Goal: Task Accomplishment & Management: Use online tool/utility

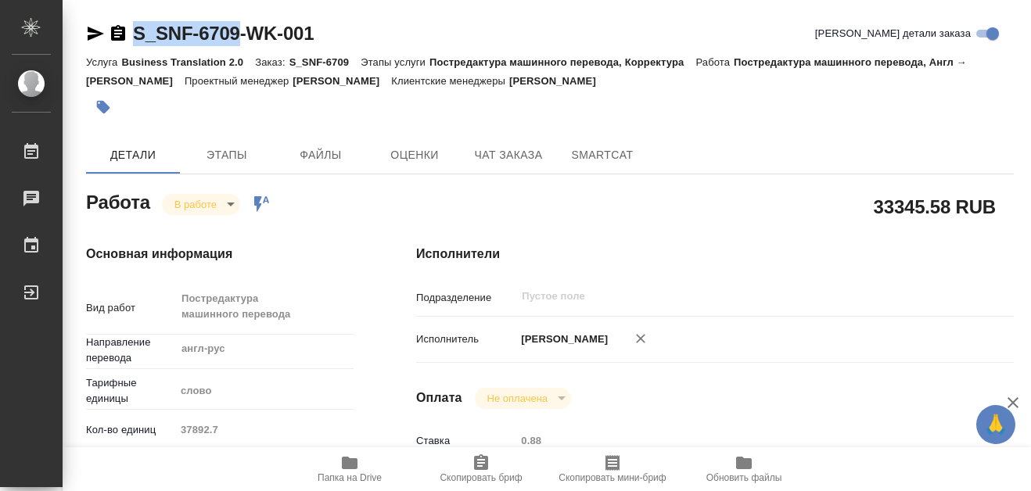
click at [339, 457] on span "Папка на Drive" at bounding box center [349, 469] width 113 height 30
click at [339, 458] on span "Папка на Drive" at bounding box center [349, 469] width 113 height 30
click at [231, 202] on body "🙏 .cls-1 fill:#fff; AWATERA [PERSON_NAME] 0 Чаты График Выйти S_SNF-6709-WK-001…" at bounding box center [515, 245] width 1031 height 491
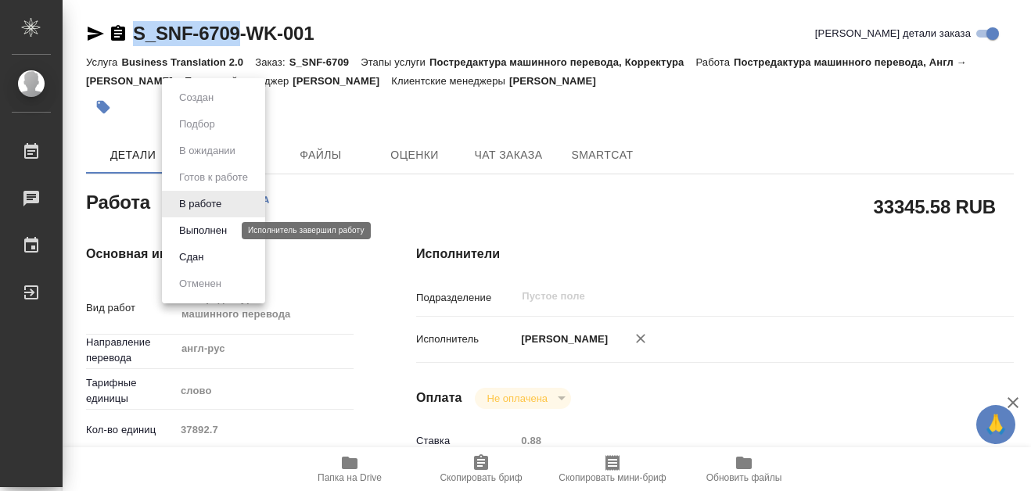
click at [216, 230] on button "Выполнен" at bounding box center [202, 230] width 57 height 17
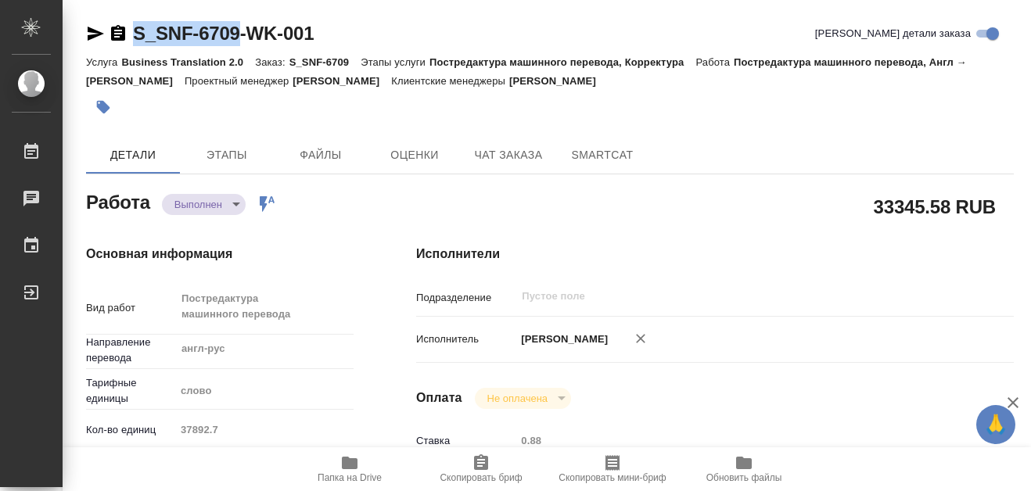
type textarea "x"
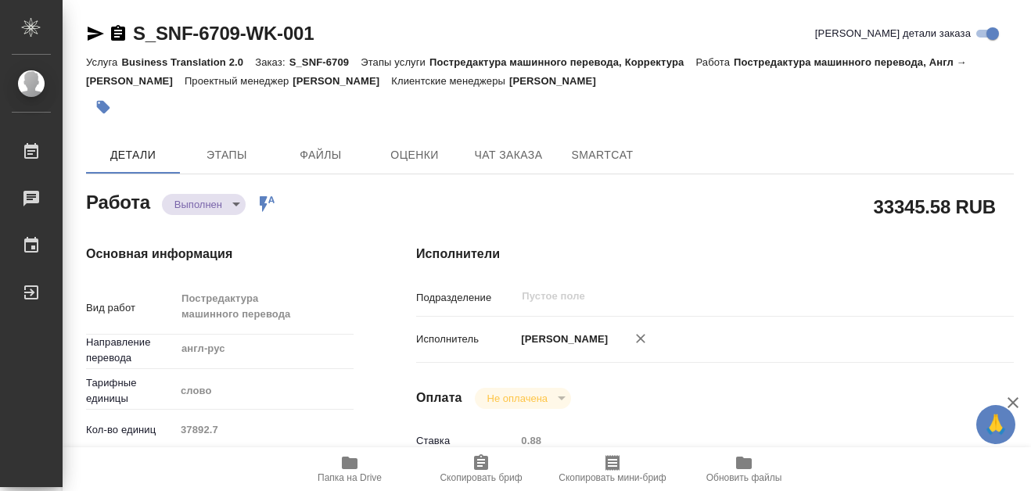
type textarea "x"
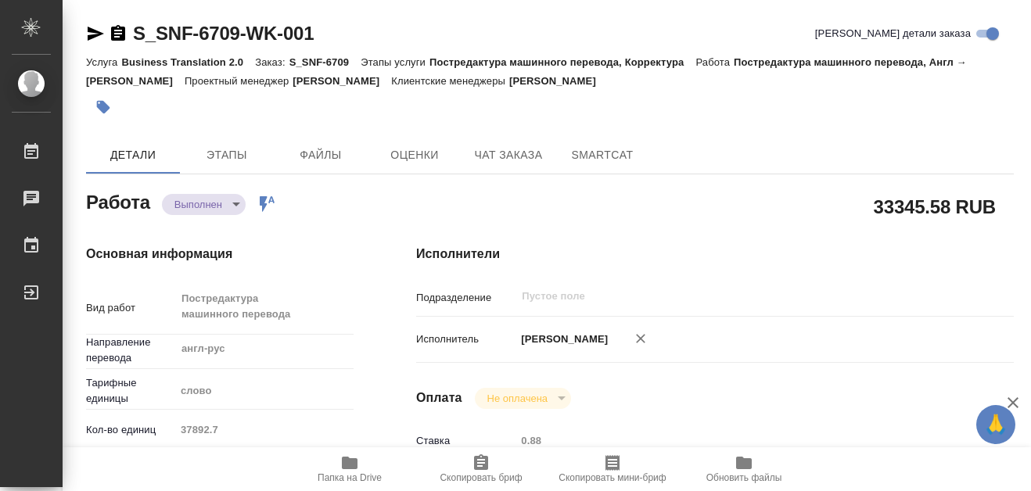
type textarea "x"
